Goal: Task Accomplishment & Management: Manage account settings

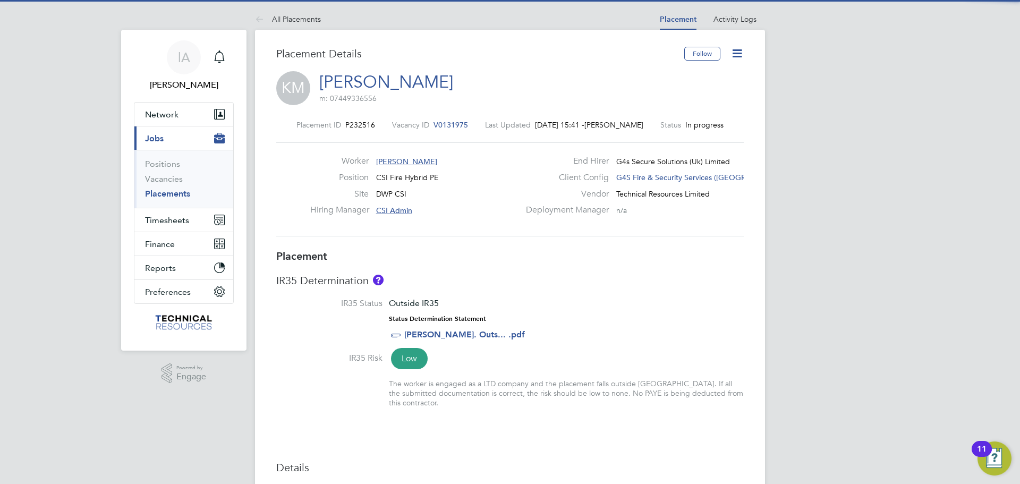
click at [168, 194] on link "Placements" at bounding box center [167, 194] width 45 height 10
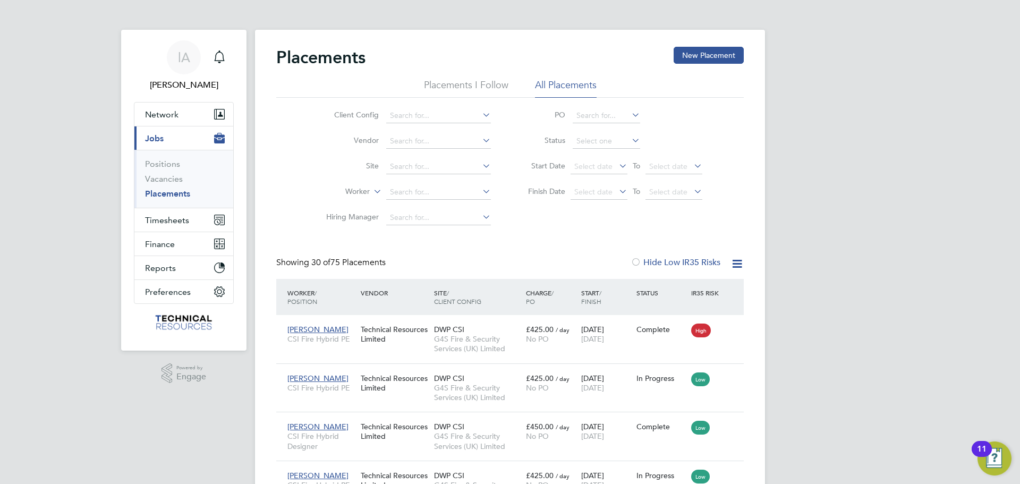
drag, startPoint x: 167, startPoint y: 193, endPoint x: 276, endPoint y: 198, distance: 109.5
click at [168, 192] on link "Placements" at bounding box center [167, 194] width 45 height 10
click at [422, 193] on input at bounding box center [438, 192] width 105 height 15
click at [434, 202] on li "Kestu tis Judvytis" at bounding box center [439, 207] width 106 height 14
type input "[PERSON_NAME] Judvytis"
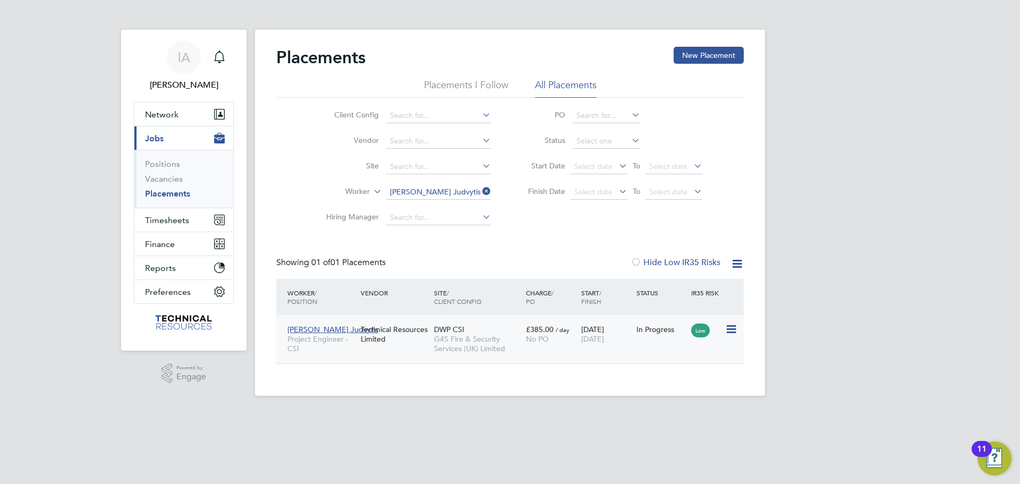
click at [394, 335] on div "Technical Resources Limited" at bounding box center [394, 334] width 73 height 30
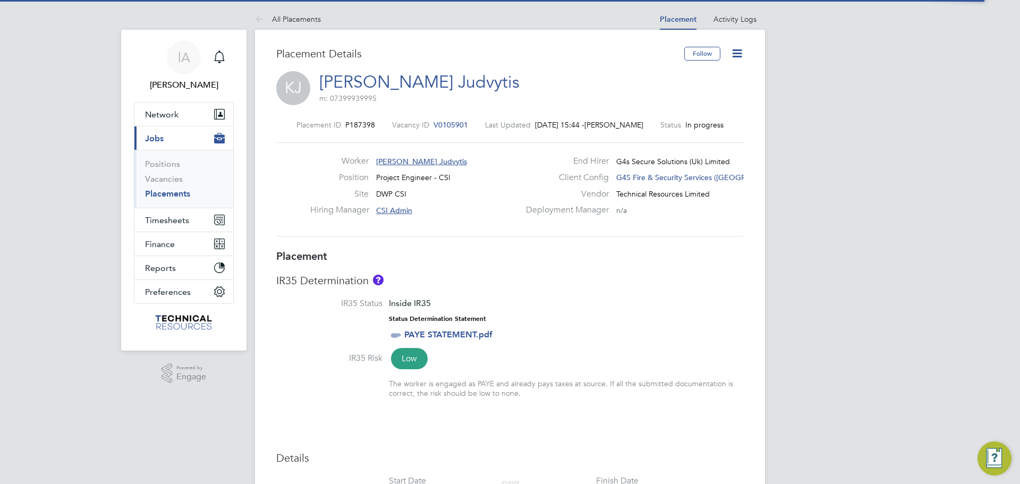
click at [739, 56] on icon at bounding box center [736, 53] width 13 height 13
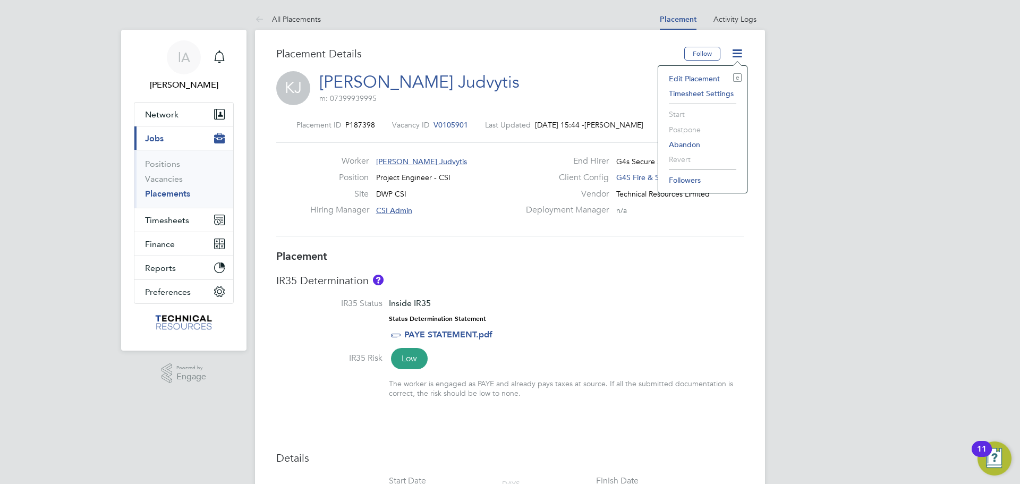
click at [706, 76] on li "Edit Placement e" at bounding box center [702, 78] width 78 height 15
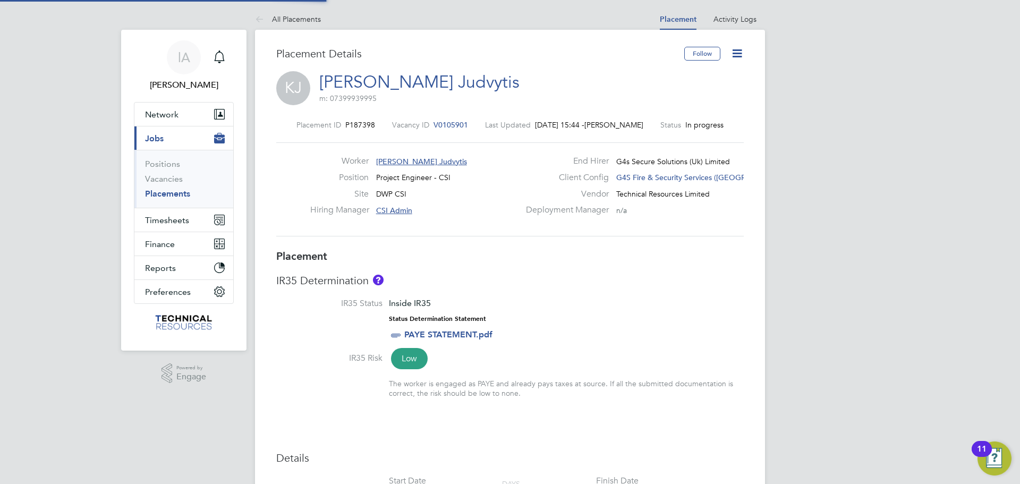
type input "CSI Admin"
type input "[DATE]"
type input "09:00"
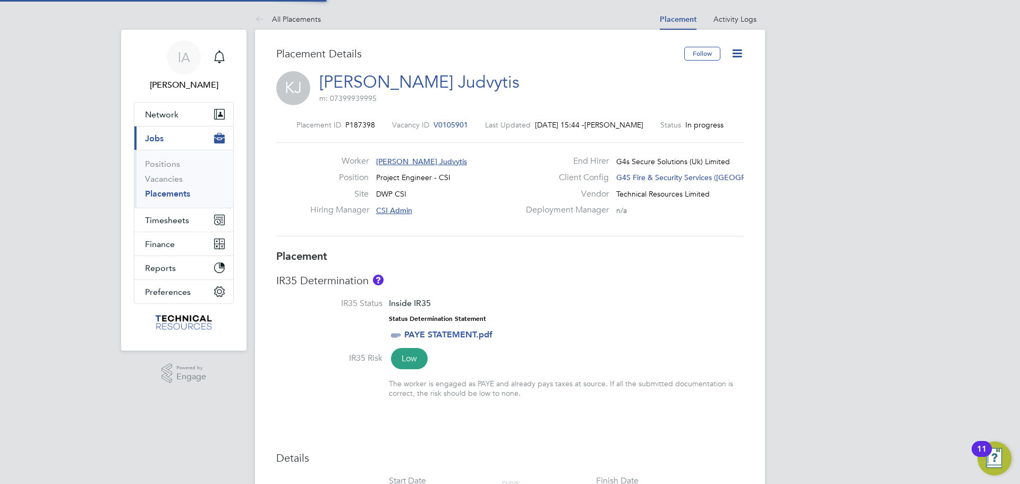
type input "17:00"
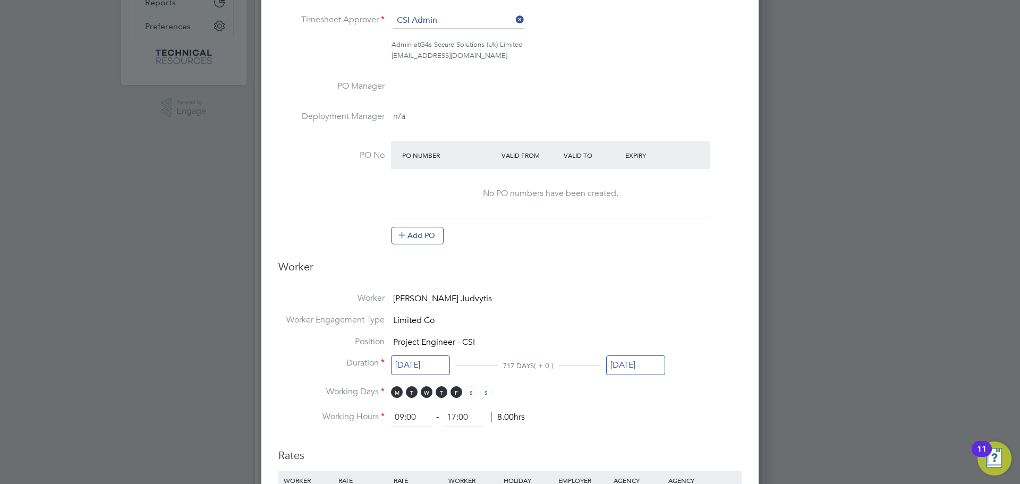
click at [646, 367] on input "[DATE]" at bounding box center [635, 365] width 59 height 20
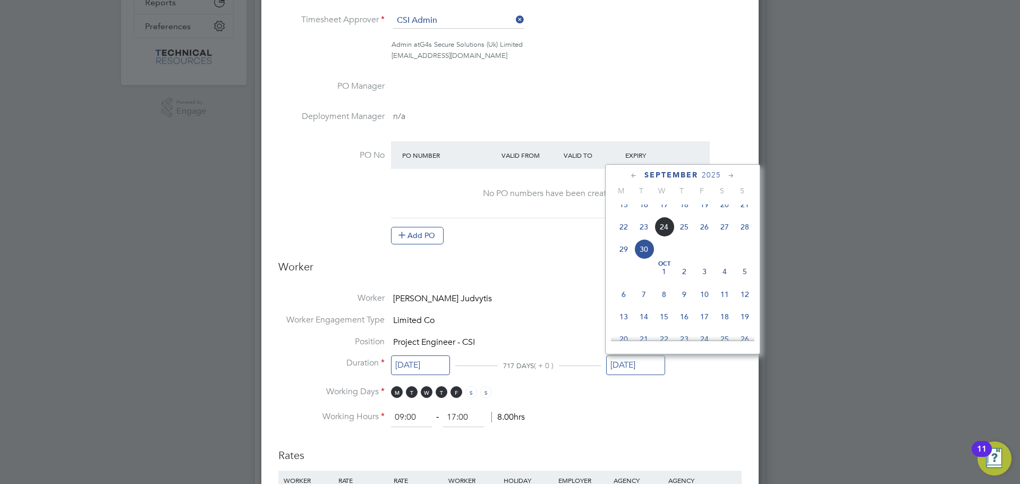
click at [732, 175] on icon at bounding box center [731, 176] width 10 height 12
click at [732, 174] on icon at bounding box center [731, 176] width 10 height 12
click at [662, 298] on span "31" at bounding box center [664, 288] width 20 height 20
type input "[DATE]"
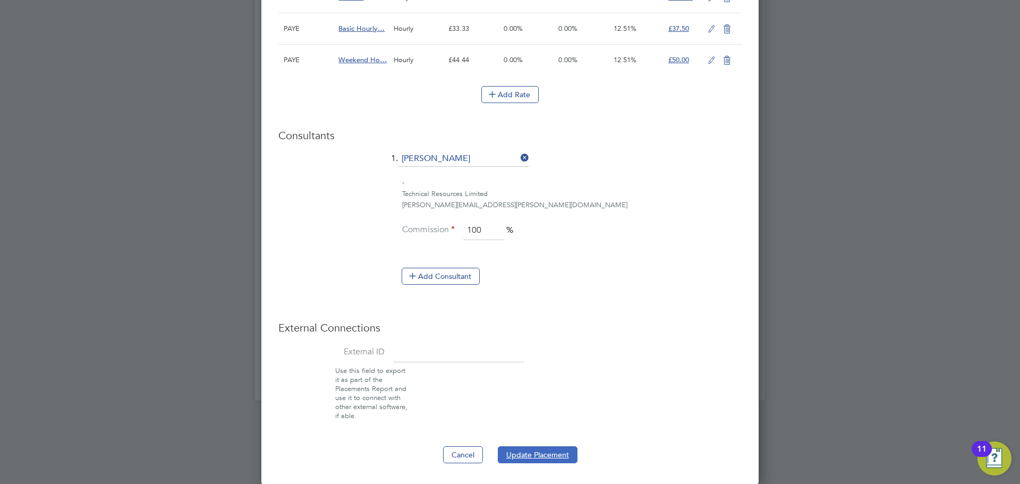
click at [543, 447] on button "Update Placement" at bounding box center [538, 454] width 80 height 17
